Goal: Transaction & Acquisition: Purchase product/service

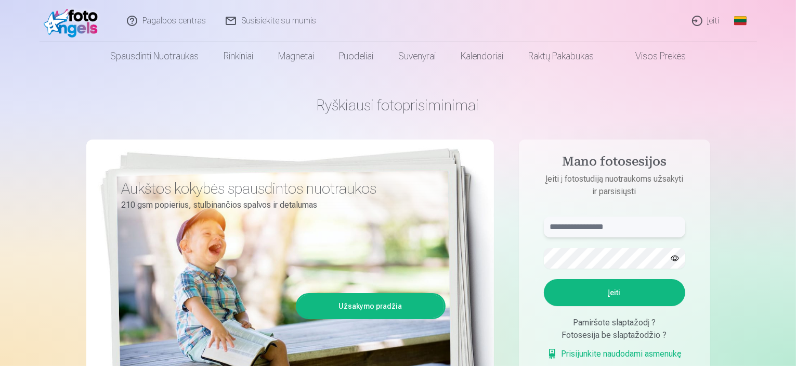
click at [572, 218] on input "text" at bounding box center [614, 226] width 141 height 21
type input "**********"
drag, startPoint x: 604, startPoint y: 228, endPoint x: 532, endPoint y: 230, distance: 71.3
click at [532, 230] on aside "**********" at bounding box center [614, 282] width 191 height 286
type input "**********"
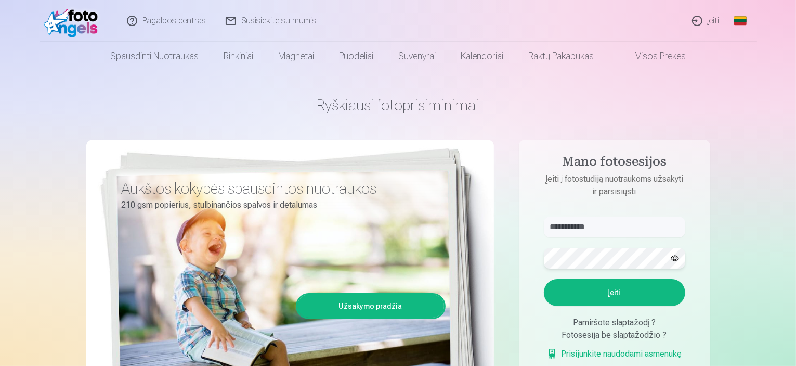
click at [532, 259] on aside "**********" at bounding box center [614, 282] width 191 height 286
click at [593, 292] on button "Įeiti" at bounding box center [614, 292] width 141 height 27
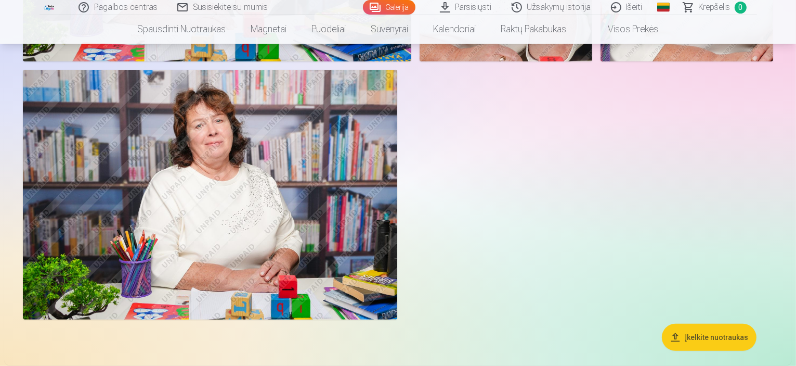
scroll to position [104, 0]
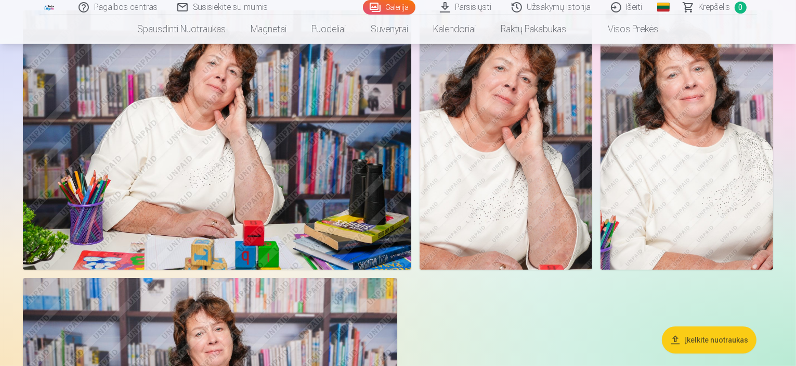
click at [468, 6] on link "Parsisiųsti" at bounding box center [467, 7] width 72 height 15
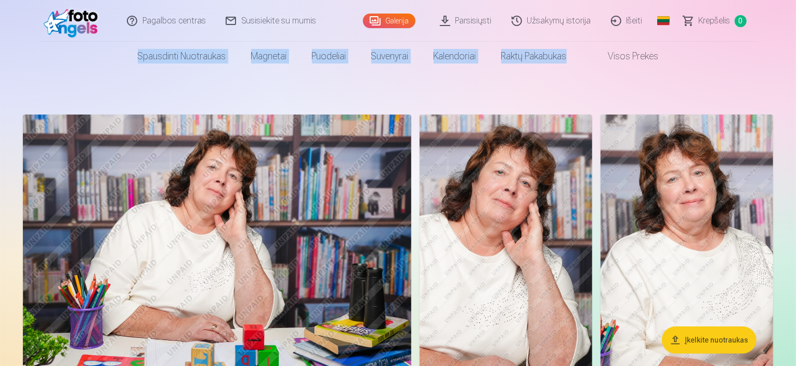
drag, startPoint x: 796, startPoint y: 22, endPoint x: 795, endPoint y: 38, distance: 16.1
click at [796, 44] on header "Pagalbos centras Susisiekite su mumis Galerija Parsisiųsti Užsakymų istorija Iš…" at bounding box center [398, 35] width 796 height 71
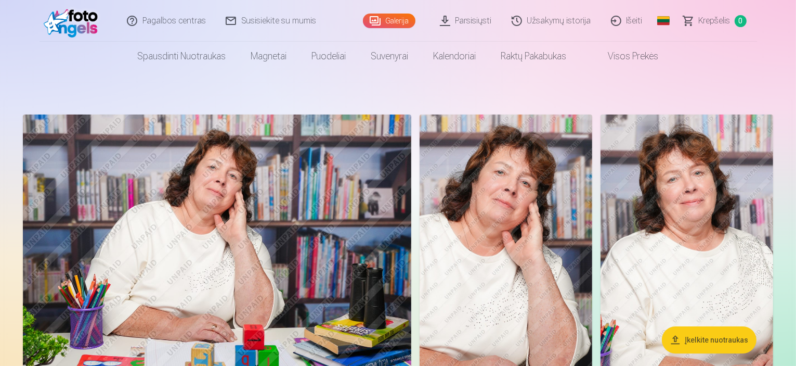
click at [794, 36] on header "Pagalbos centras Susisiekite su mumis Galerija Parsisiųsti Užsakymų istorija Iš…" at bounding box center [398, 35] width 796 height 71
click at [795, 36] on header "Pagalbos centras Susisiekite su mumis Galerija Parsisiųsti Užsakymų istorija Iš…" at bounding box center [398, 35] width 796 height 71
drag, startPoint x: 788, startPoint y: 0, endPoint x: 417, endPoint y: 124, distance: 391.5
click at [411, 124] on img at bounding box center [217, 243] width 388 height 259
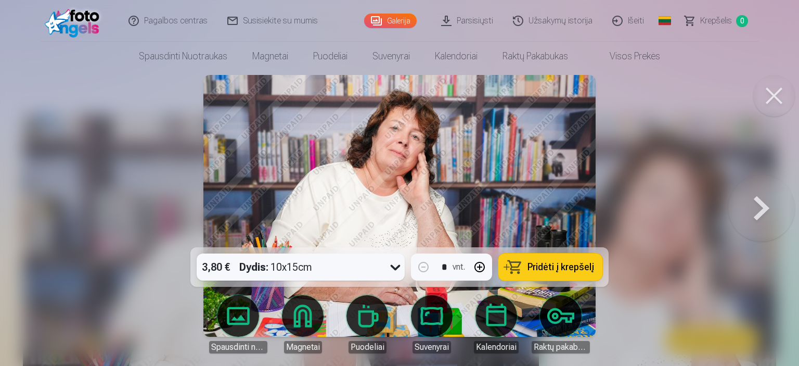
click at [764, 206] on button at bounding box center [761, 206] width 67 height 62
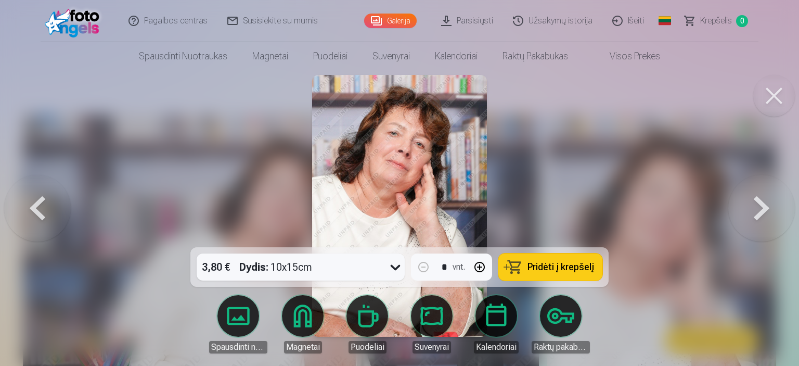
click at [764, 206] on button at bounding box center [761, 206] width 67 height 62
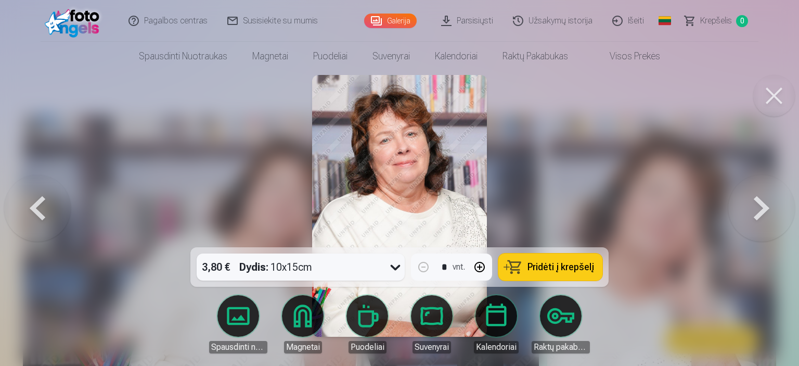
click at [36, 212] on button at bounding box center [37, 206] width 67 height 62
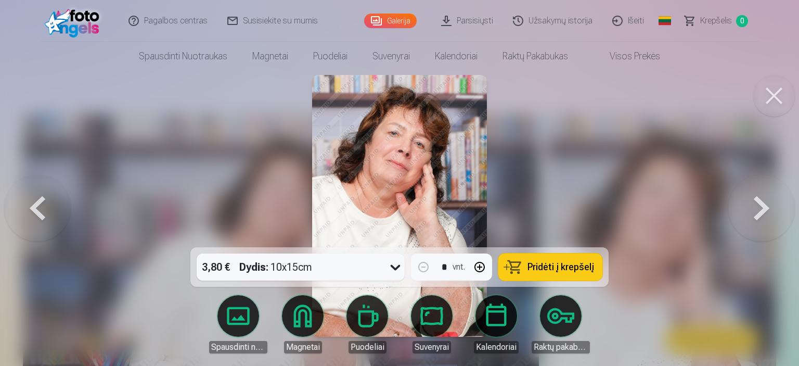
click at [36, 212] on button at bounding box center [37, 206] width 67 height 62
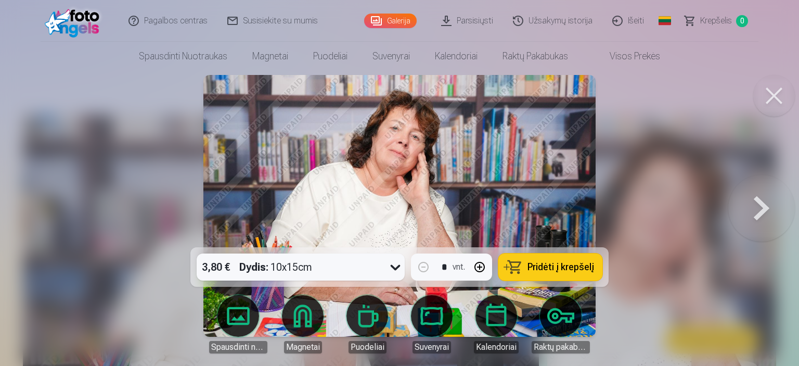
click at [36, 212] on div at bounding box center [399, 183] width 799 height 366
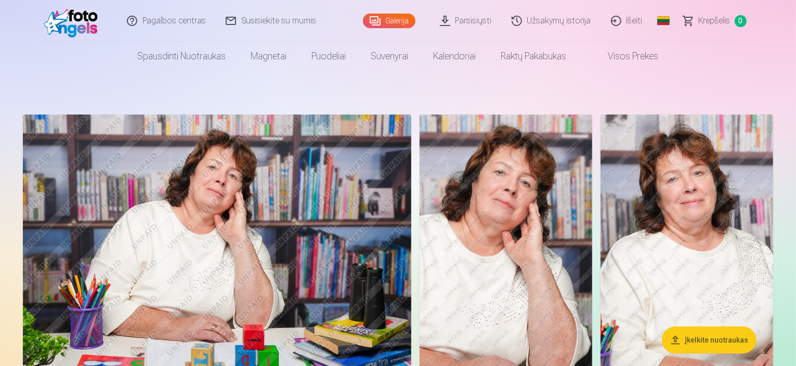
click at [592, 242] on img at bounding box center [506, 243] width 173 height 259
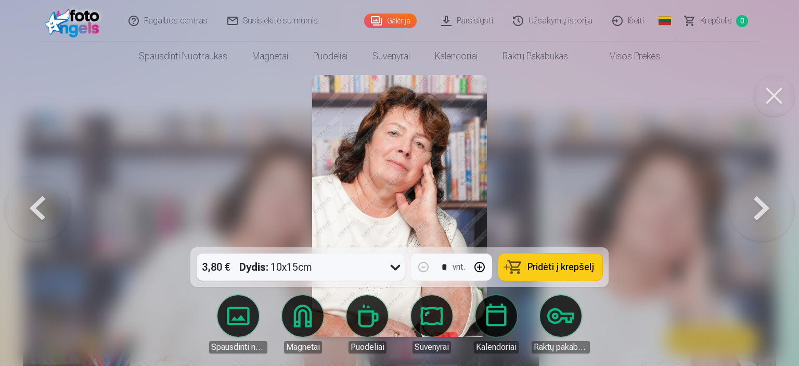
click at [761, 212] on button at bounding box center [761, 206] width 67 height 62
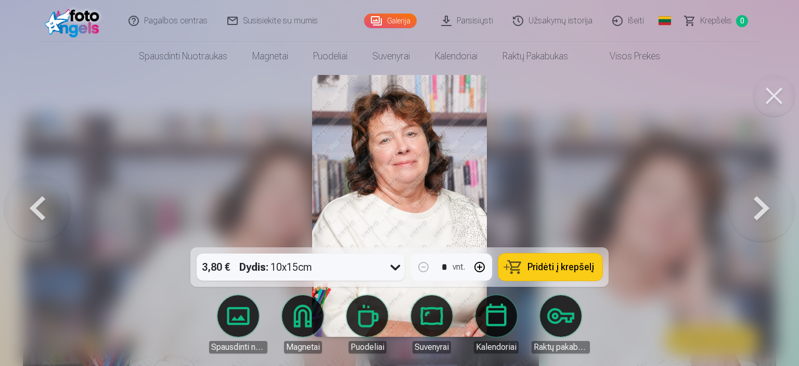
click at [761, 212] on button at bounding box center [761, 206] width 67 height 62
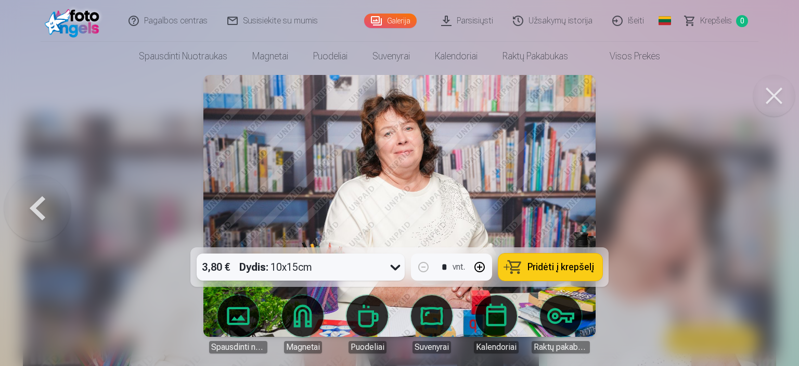
click at [761, 212] on div at bounding box center [399, 183] width 799 height 366
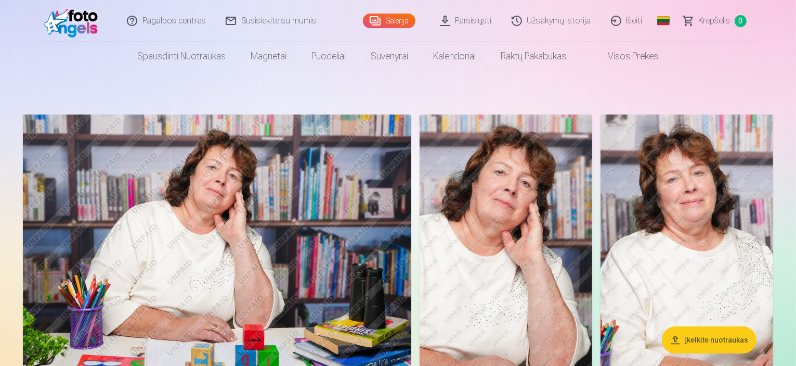
click at [411, 211] on img at bounding box center [217, 243] width 388 height 259
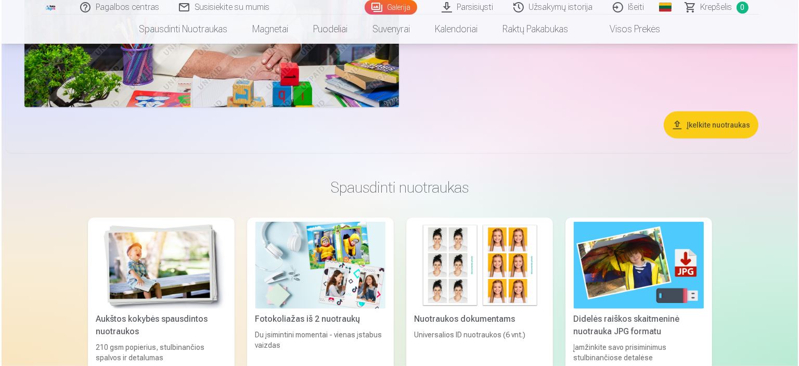
scroll to position [416, 0]
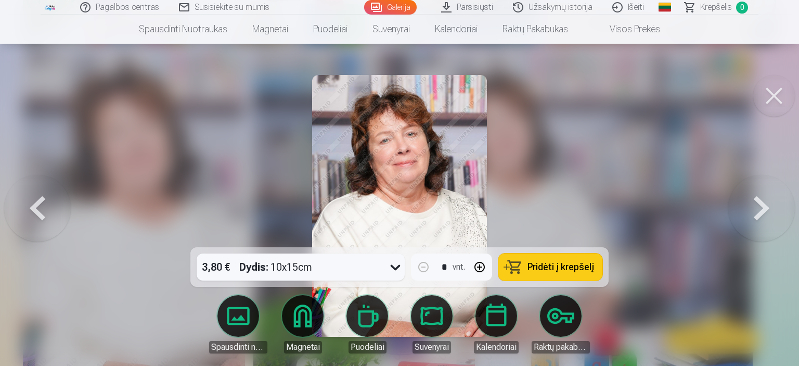
click at [761, 207] on button at bounding box center [761, 206] width 67 height 62
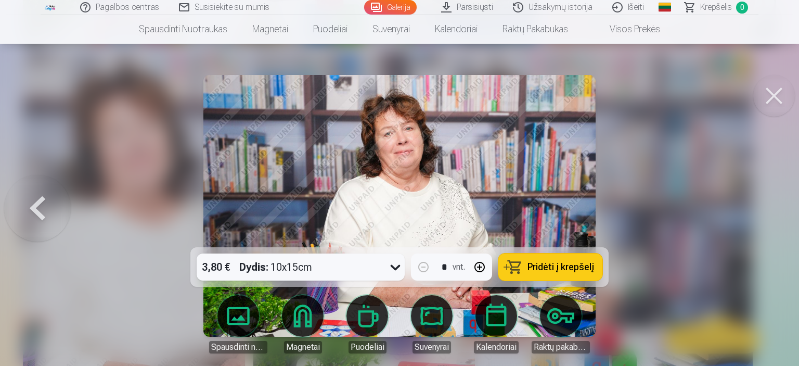
click at [33, 212] on button at bounding box center [37, 206] width 67 height 62
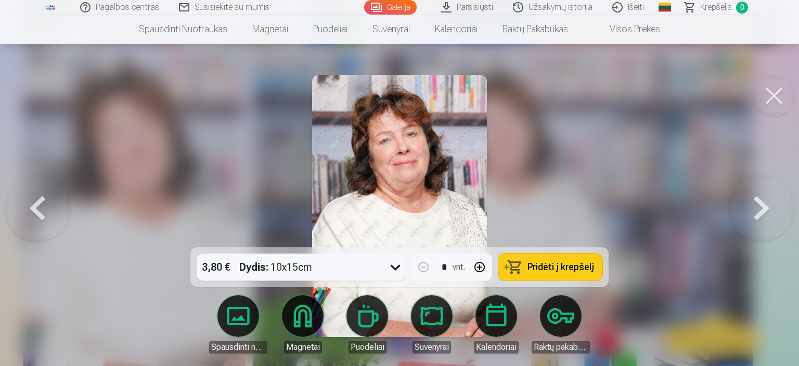
click at [33, 212] on button at bounding box center [37, 206] width 67 height 62
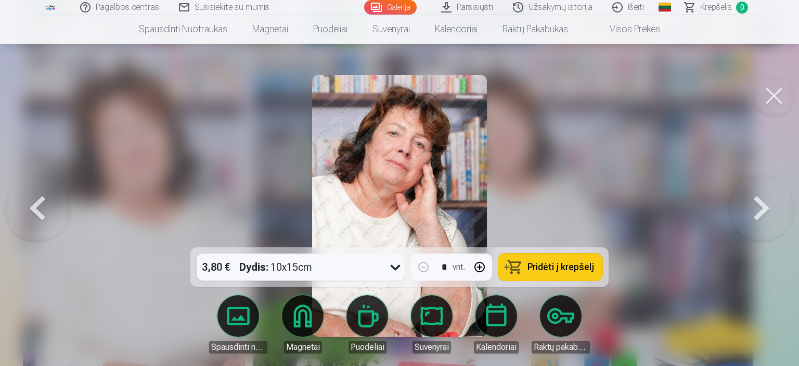
click at [33, 212] on button at bounding box center [37, 206] width 67 height 62
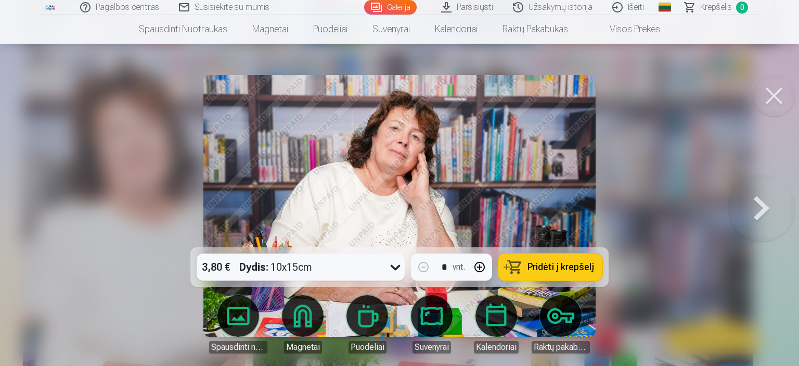
click at [759, 210] on button at bounding box center [761, 206] width 67 height 62
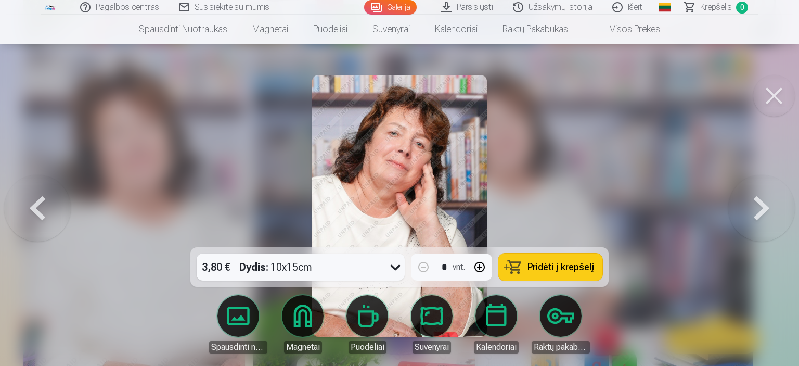
click at [51, 212] on button at bounding box center [37, 206] width 67 height 62
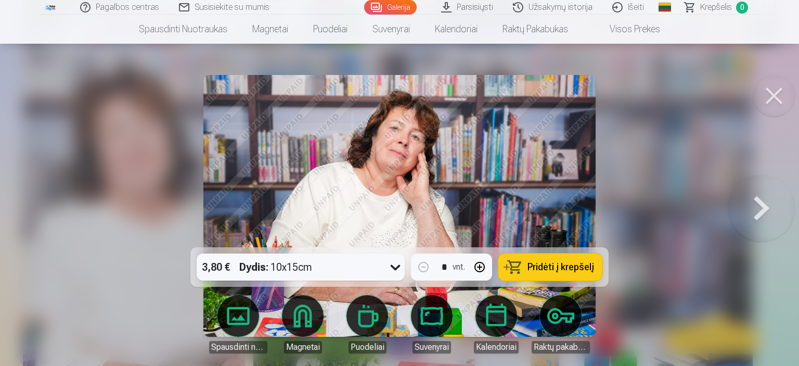
click at [763, 214] on button at bounding box center [761, 206] width 67 height 62
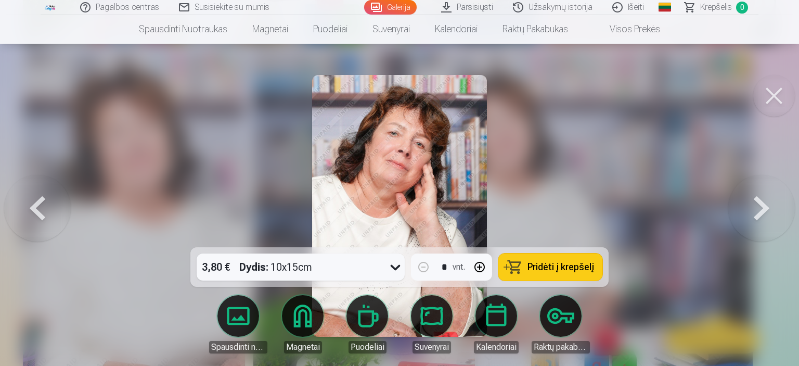
click at [763, 214] on button at bounding box center [761, 206] width 67 height 62
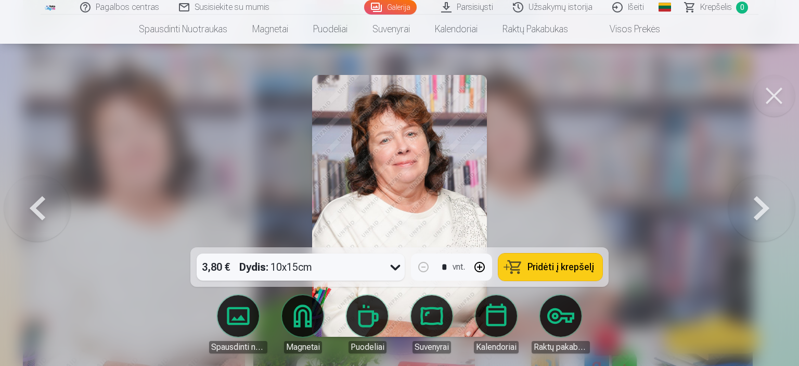
click at [761, 207] on button at bounding box center [761, 206] width 67 height 62
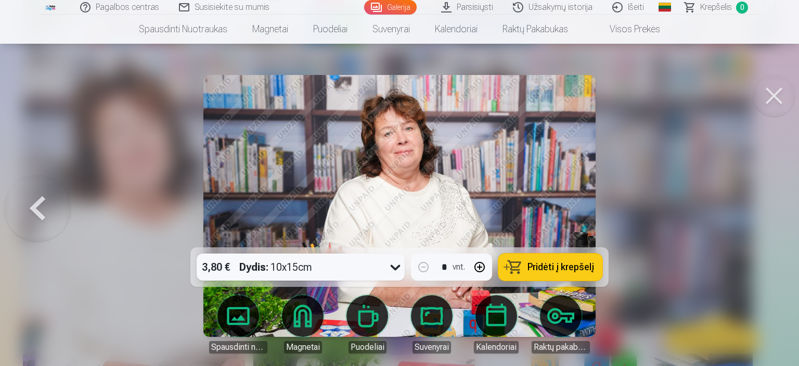
click at [34, 209] on button at bounding box center [37, 206] width 67 height 62
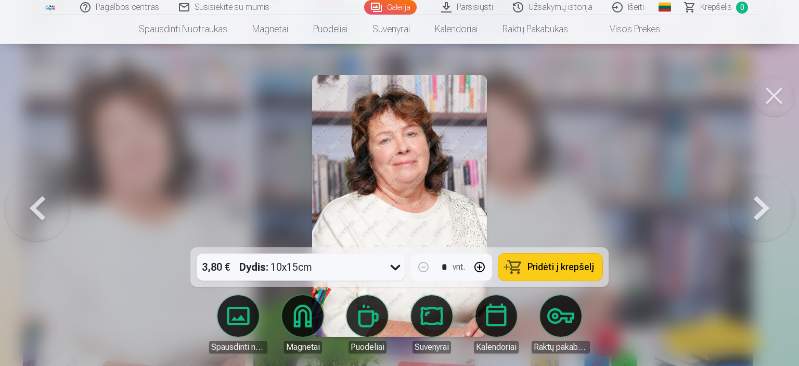
click at [34, 209] on button at bounding box center [37, 206] width 67 height 62
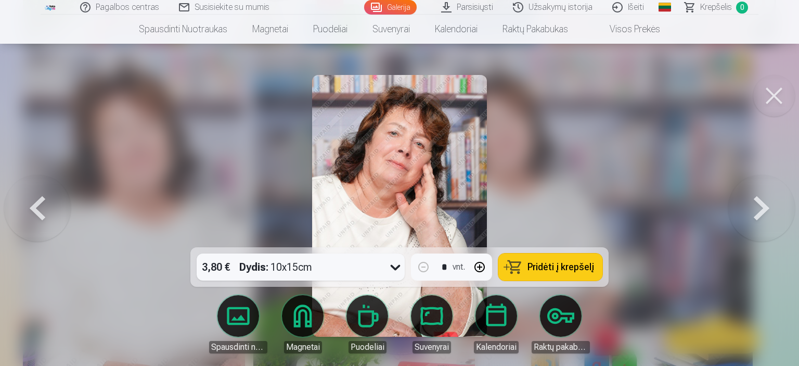
click at [38, 209] on button at bounding box center [37, 206] width 67 height 62
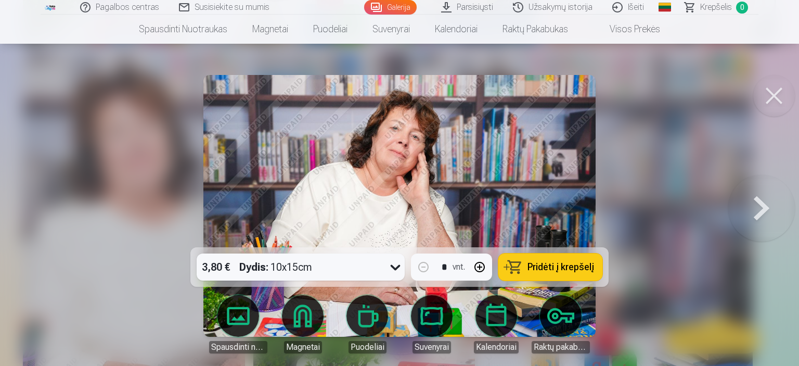
click at [762, 207] on button at bounding box center [761, 206] width 67 height 62
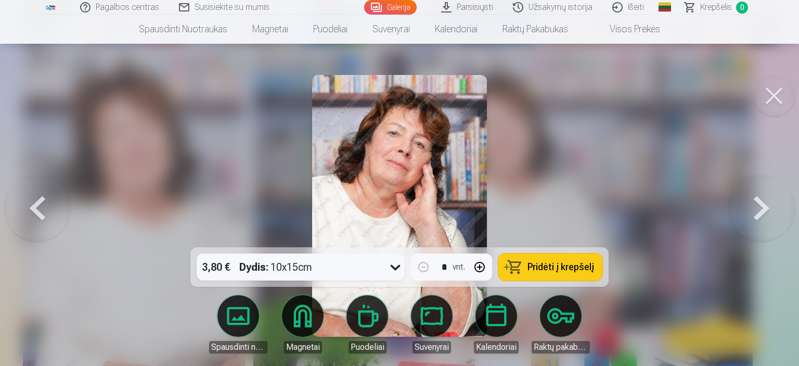
click at [762, 207] on button at bounding box center [761, 206] width 67 height 62
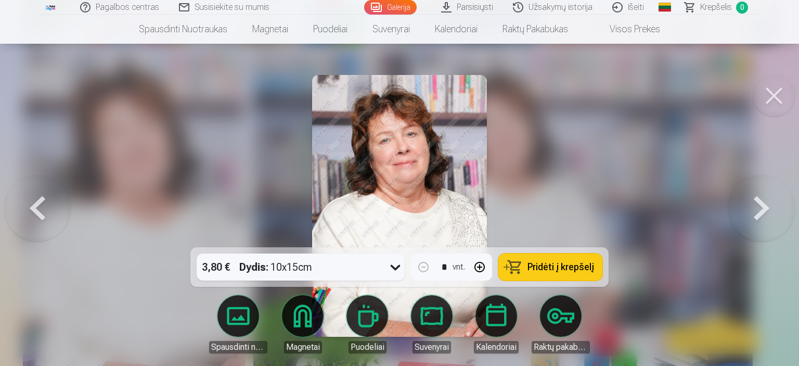
click at [762, 207] on button at bounding box center [761, 206] width 67 height 62
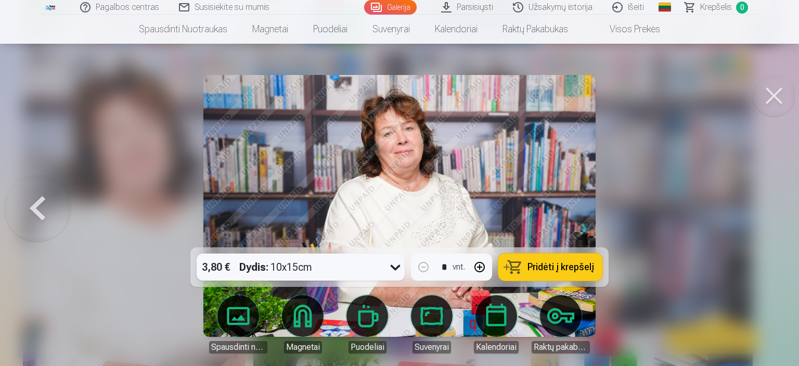
click at [35, 216] on button at bounding box center [37, 206] width 67 height 62
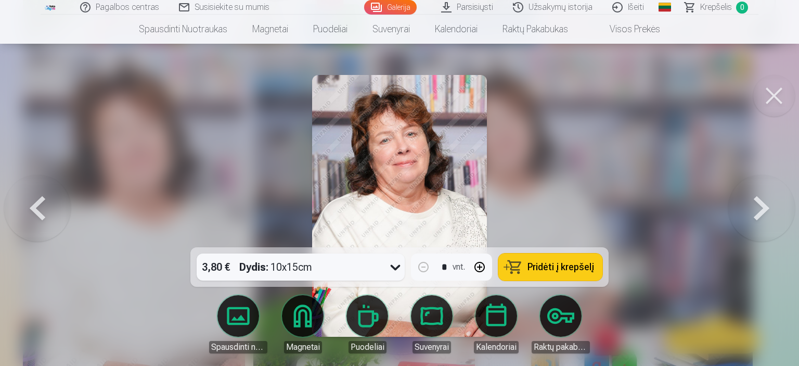
click at [35, 216] on button at bounding box center [37, 206] width 67 height 62
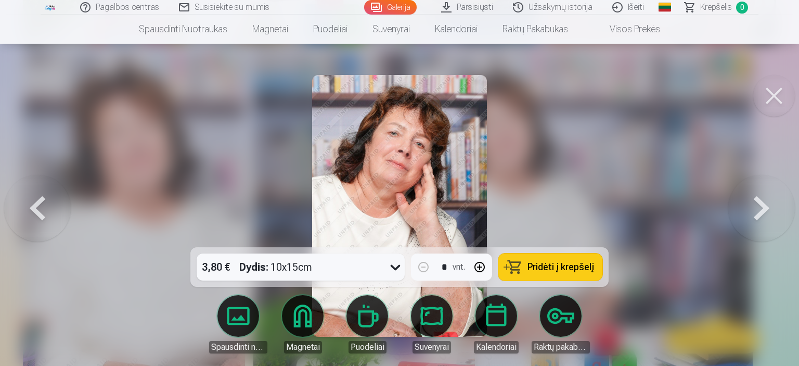
click at [40, 216] on button at bounding box center [37, 206] width 67 height 62
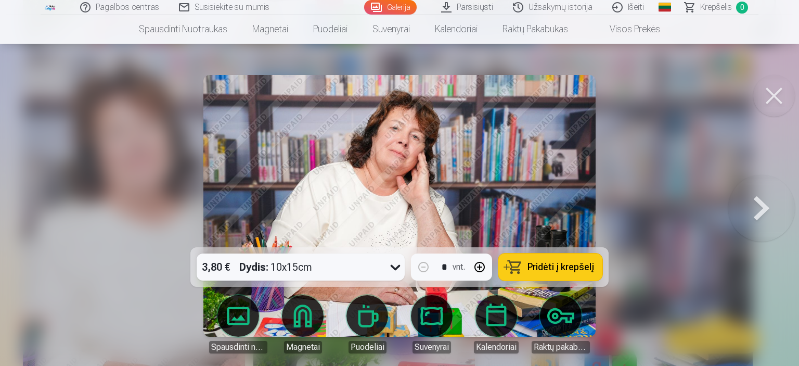
click at [40, 216] on div at bounding box center [399, 183] width 799 height 366
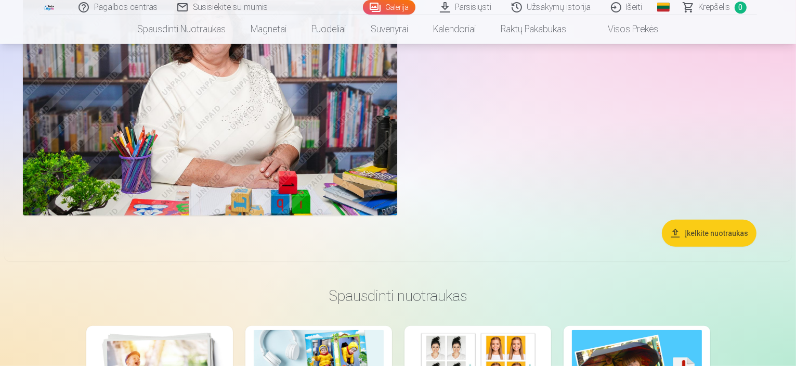
click at [397, 209] on img at bounding box center [210, 91] width 374 height 250
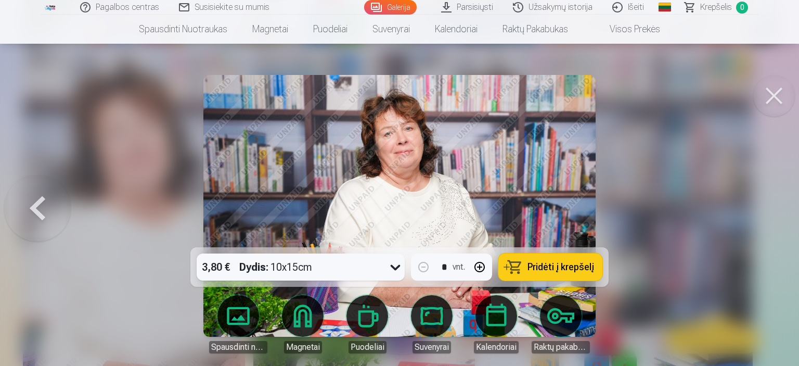
click at [606, 201] on div at bounding box center [399, 183] width 799 height 366
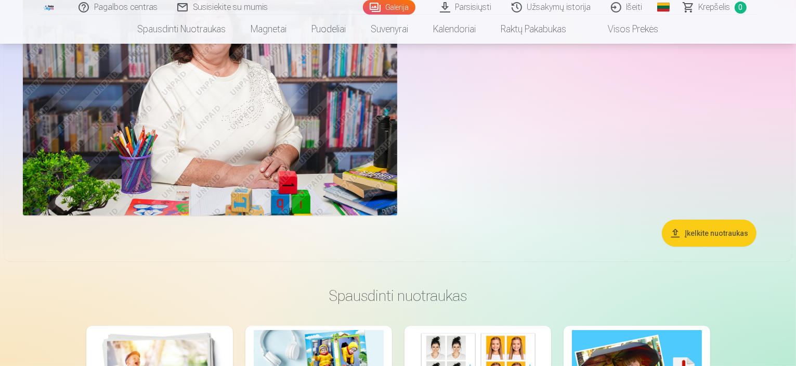
click at [397, 209] on img at bounding box center [210, 91] width 374 height 250
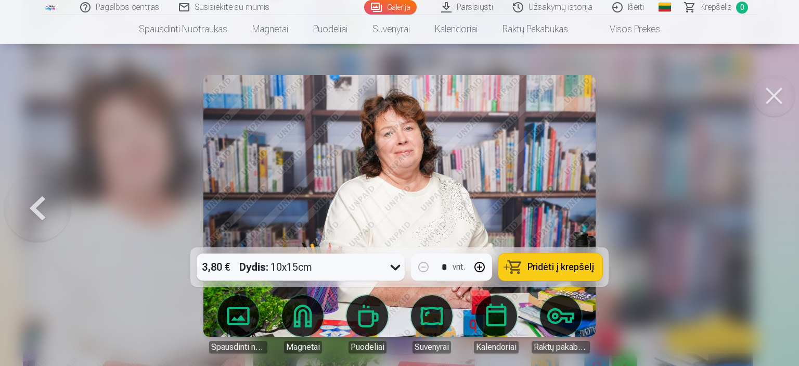
click at [44, 210] on button at bounding box center [37, 206] width 67 height 62
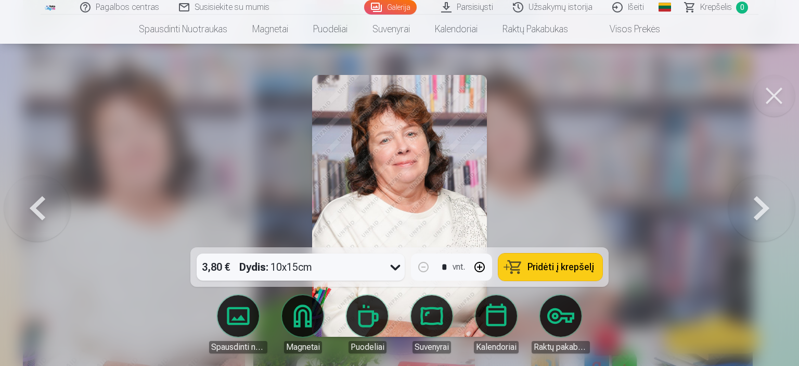
click at [44, 210] on button at bounding box center [37, 206] width 67 height 62
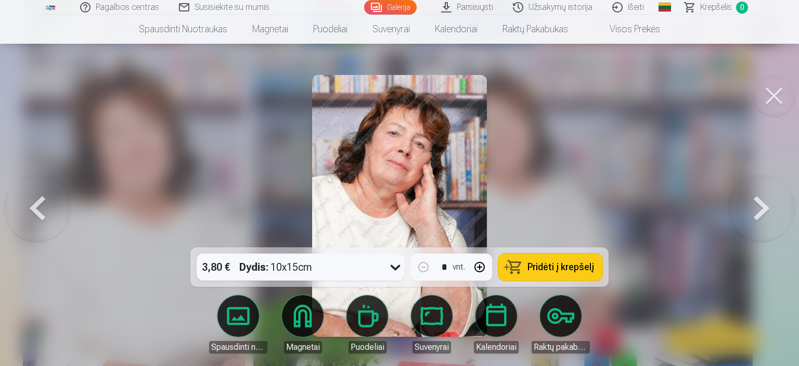
click at [536, 266] on span "Pridėti į krepšelį" at bounding box center [560, 266] width 67 height 9
click at [714, 6] on span "Krepšelis" at bounding box center [716, 7] width 32 height 12
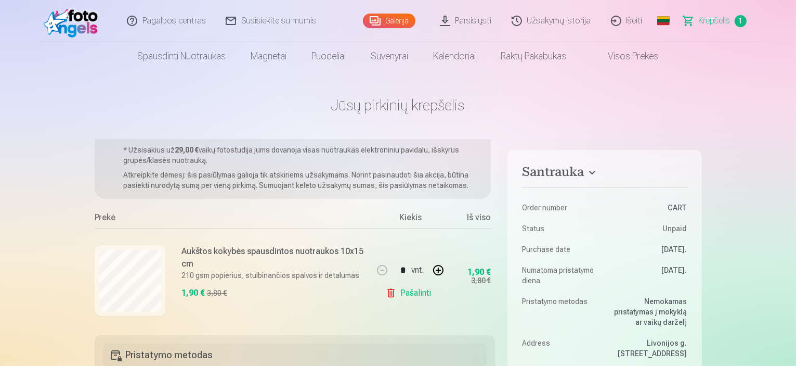
scroll to position [40, 0]
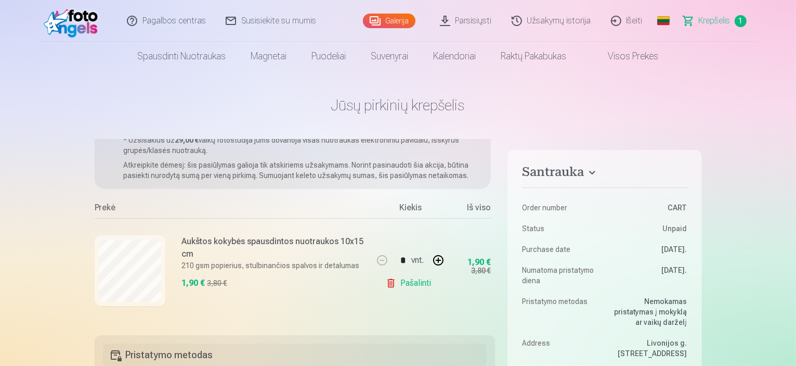
click at [392, 280] on link "Pašalinti" at bounding box center [410, 282] width 49 height 21
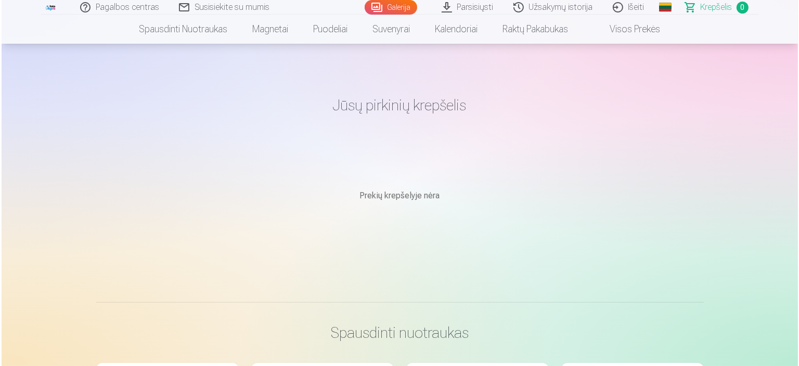
scroll to position [416, 0]
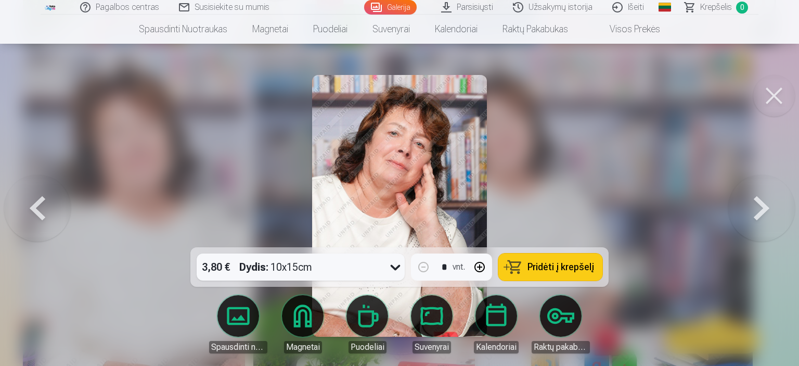
click at [762, 210] on button at bounding box center [761, 206] width 67 height 62
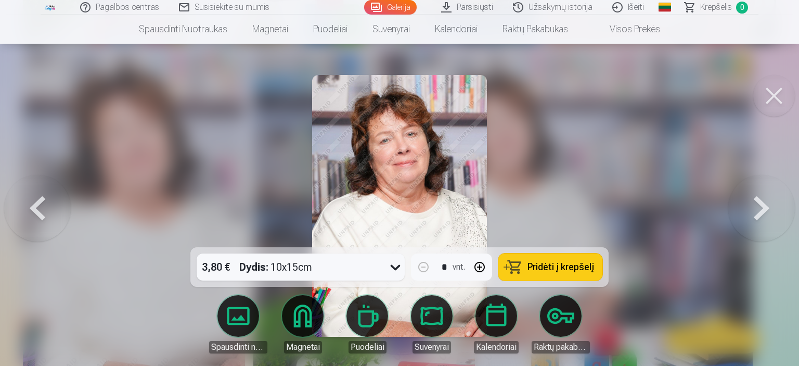
click at [762, 210] on button at bounding box center [761, 206] width 67 height 62
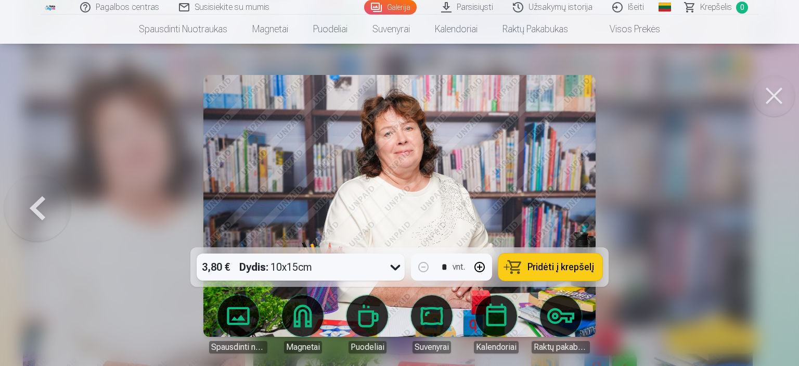
click at [762, 210] on div at bounding box center [399, 183] width 799 height 366
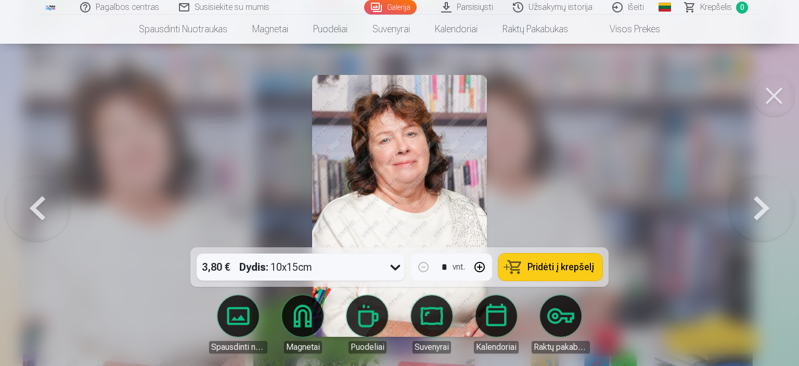
click at [551, 266] on span "Pridėti į krepšelį" at bounding box center [560, 266] width 67 height 9
click at [704, 6] on span "Krepšelis" at bounding box center [716, 7] width 32 height 12
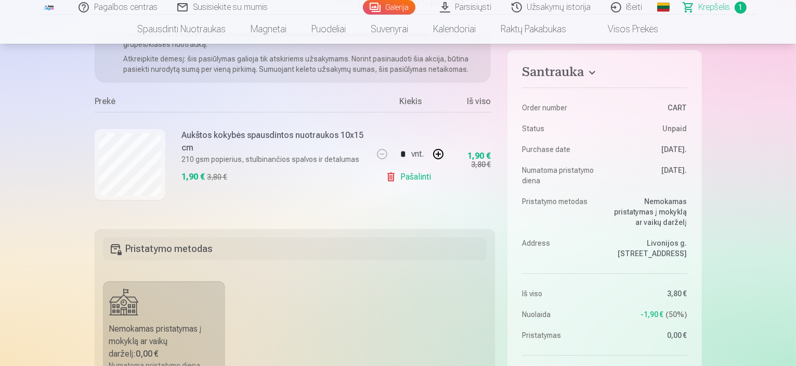
scroll to position [208, 0]
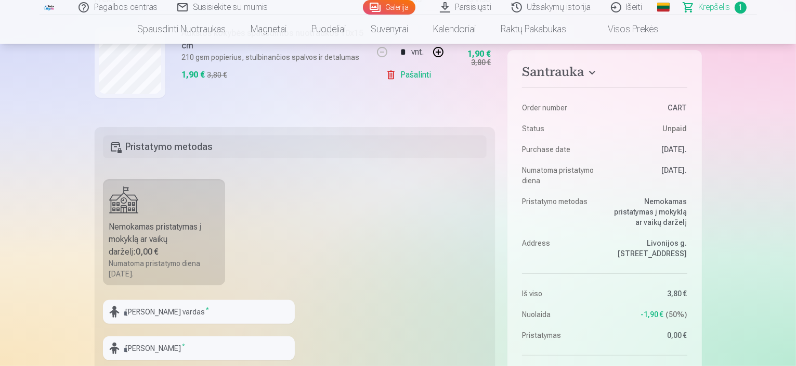
scroll to position [416, 0]
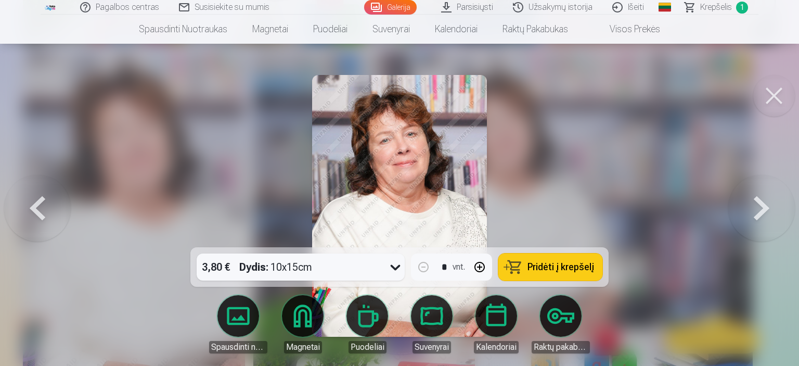
click at [38, 214] on button at bounding box center [37, 206] width 67 height 62
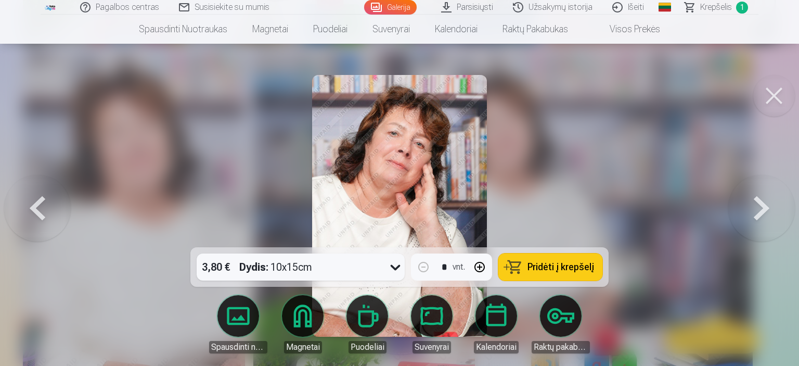
click at [753, 214] on button at bounding box center [761, 206] width 67 height 62
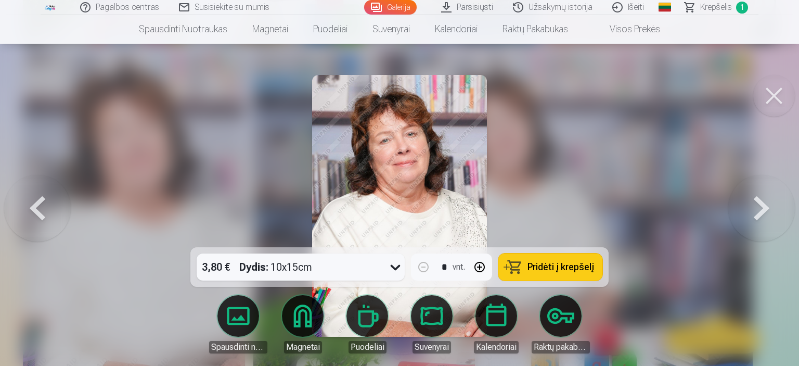
click at [753, 214] on button at bounding box center [761, 206] width 67 height 62
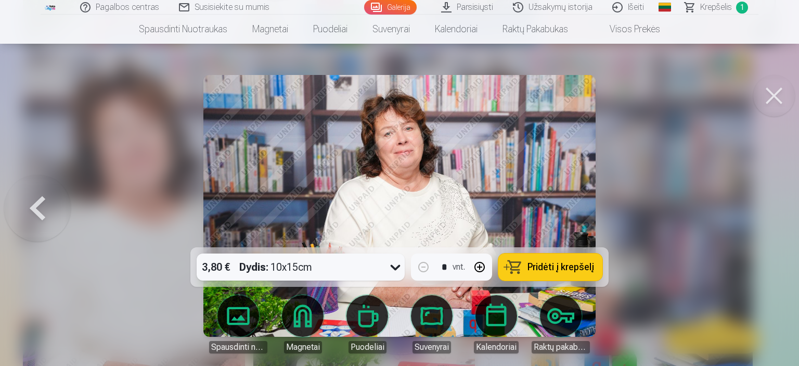
click at [767, 91] on button at bounding box center [774, 96] width 42 height 42
